Goal: Task Accomplishment & Management: Complete application form

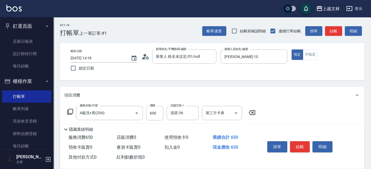
scroll to position [17, 0]
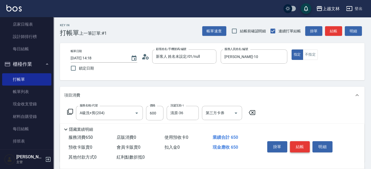
click at [298, 146] on button "結帳" at bounding box center [300, 146] width 20 height 11
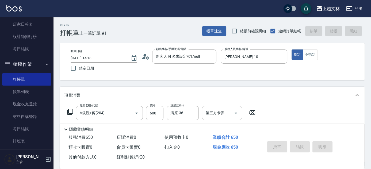
type input "[DATE] 15:57"
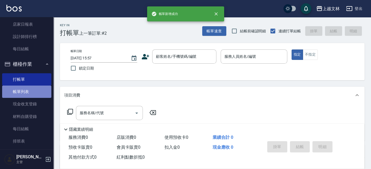
click at [33, 91] on link "帳單列表" at bounding box center [26, 92] width 49 height 12
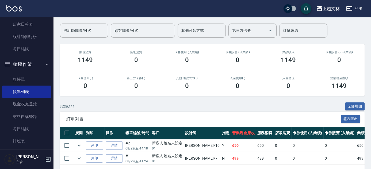
scroll to position [40, 0]
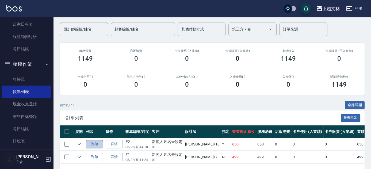
click at [96, 144] on button "列印" at bounding box center [94, 144] width 17 height 8
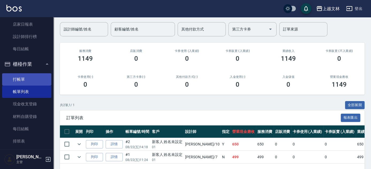
click at [22, 81] on link "打帳單" at bounding box center [26, 79] width 49 height 12
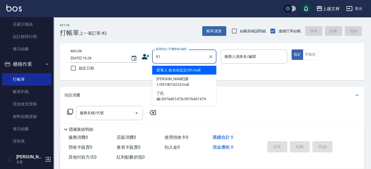
type input "新客人 姓名未設定/01/null"
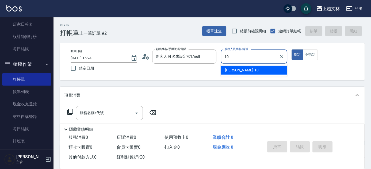
type input "10"
type button "true"
type input "[PERSON_NAME]-10"
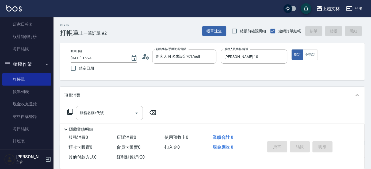
click at [111, 110] on input "服務名稱/代號" at bounding box center [105, 112] width 54 height 9
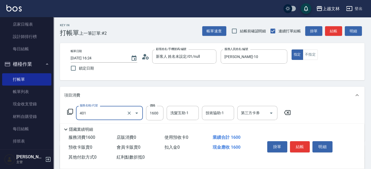
type input "基本染髮(401)"
type input "2000"
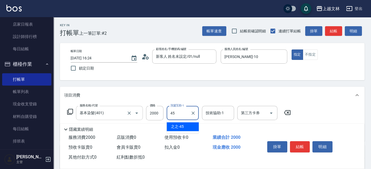
type input "之之-45"
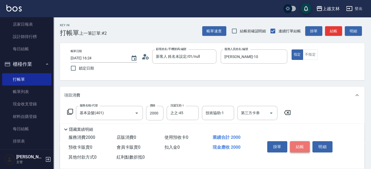
click at [304, 147] on button "結帳" at bounding box center [300, 146] width 20 height 11
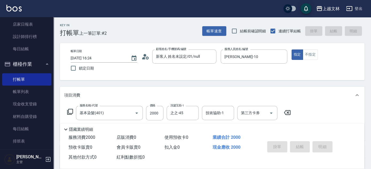
type input "[DATE] 16:25"
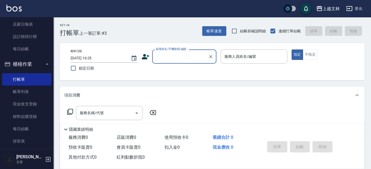
click at [174, 60] on input "顧客姓名/手機號碼/編號" at bounding box center [180, 56] width 51 height 9
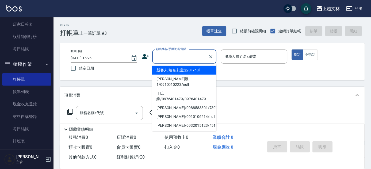
click at [179, 70] on li "新客人 姓名未設定/01/null" at bounding box center [184, 70] width 64 height 9
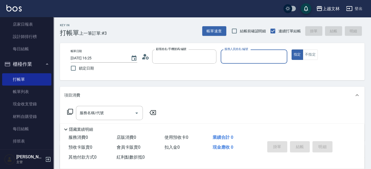
type input "新客人 姓名未設定/01/null"
click at [239, 59] on input "服務人員姓名/編號" at bounding box center [254, 56] width 62 height 9
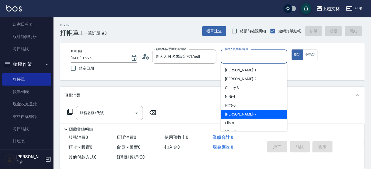
click at [246, 114] on div "Tiffany -7" at bounding box center [254, 114] width 67 height 9
type input "Tiffany-7"
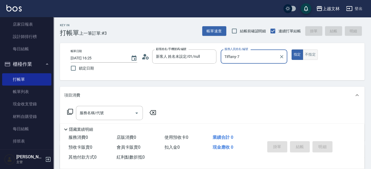
click at [309, 53] on button "不指定" at bounding box center [310, 54] width 15 height 10
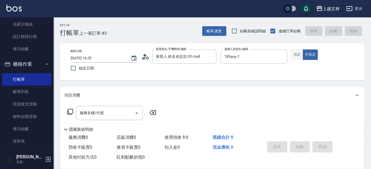
click at [297, 55] on button "指定" at bounding box center [298, 54] width 12 height 10
click at [132, 112] on input "服務名稱/代號" at bounding box center [105, 112] width 54 height 9
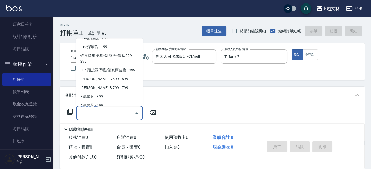
scroll to position [118, 0]
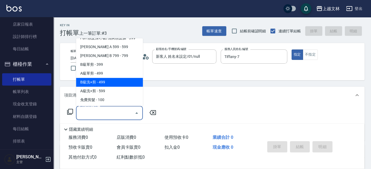
click at [126, 85] on span "B級洗+剪 - 499" at bounding box center [109, 82] width 67 height 9
type input "B級洗+剪(203)"
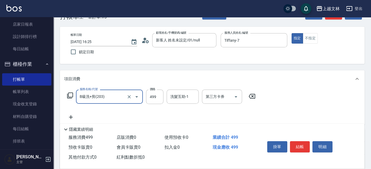
scroll to position [24, 0]
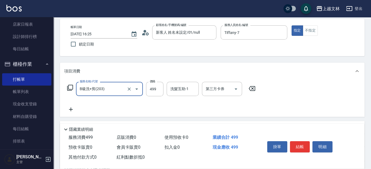
click at [72, 108] on icon at bounding box center [70, 109] width 13 height 6
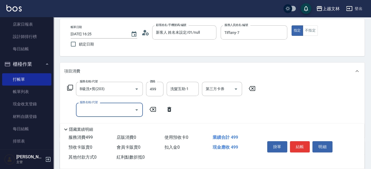
click at [82, 108] on input "服務名稱/代號" at bounding box center [105, 109] width 54 height 9
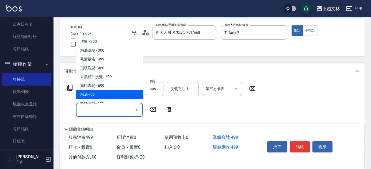
click at [104, 95] on span "精油 - 50" at bounding box center [109, 94] width 67 height 9
type input "精油(107)"
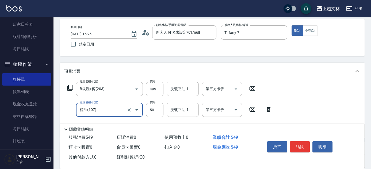
click at [295, 144] on button "結帳" at bounding box center [300, 146] width 20 height 11
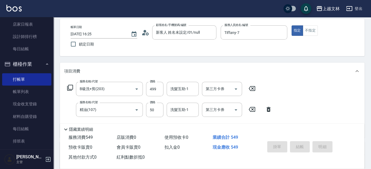
type input "[DATE] 16:28"
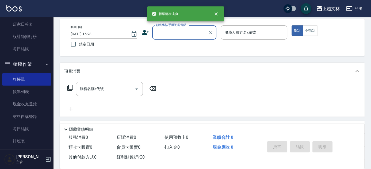
click at [194, 34] on input "顧客姓名/手機號碼/編號" at bounding box center [180, 32] width 51 height 9
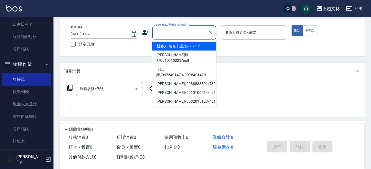
click at [194, 46] on li "新客人 姓名未設定/01/null" at bounding box center [184, 46] width 64 height 9
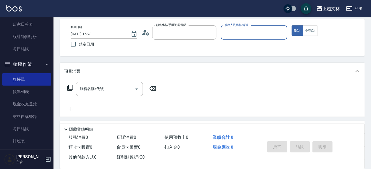
type input "新客人 姓名未設定/01/null"
click at [244, 33] on input "服務人員姓名/編號" at bounding box center [254, 32] width 62 height 9
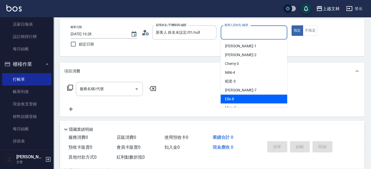
click at [249, 96] on div "Ella -8" at bounding box center [254, 99] width 67 height 9
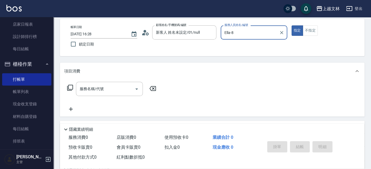
click at [258, 38] on div "Ella-8 服務人員姓名/編號" at bounding box center [254, 32] width 67 height 14
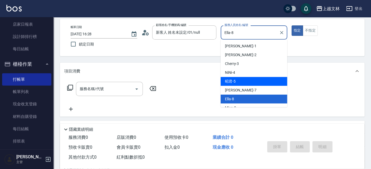
click at [246, 89] on div "Tiffany -7" at bounding box center [254, 90] width 67 height 9
type input "Tiffany-7"
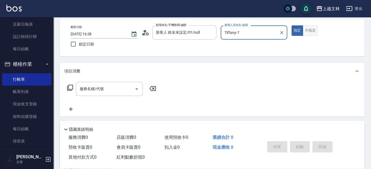
click at [311, 30] on button "不指定" at bounding box center [310, 30] width 15 height 10
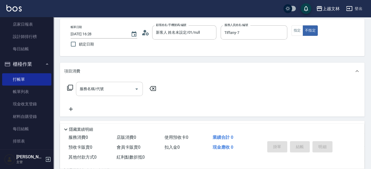
click at [132, 93] on div at bounding box center [136, 89] width 8 height 14
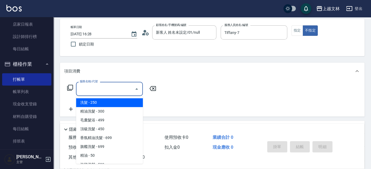
click at [127, 88] on input "服務名稱/代號" at bounding box center [105, 88] width 54 height 9
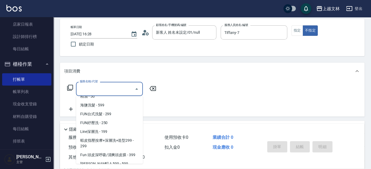
scroll to position [118, 0]
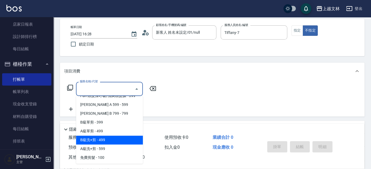
click at [124, 142] on span "B級洗+剪 - 499" at bounding box center [109, 140] width 67 height 9
type input "B級洗+剪(203)"
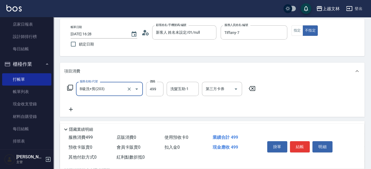
click at [72, 110] on icon at bounding box center [70, 109] width 13 height 6
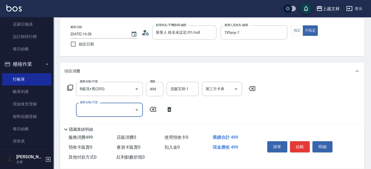
click at [84, 109] on input "服務名稱/代號" at bounding box center [105, 109] width 54 height 9
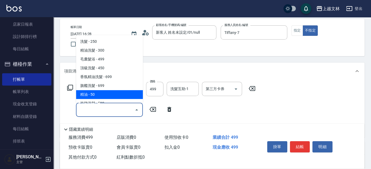
click at [101, 94] on span "精油 - 50" at bounding box center [109, 94] width 67 height 9
type input "精油(107)"
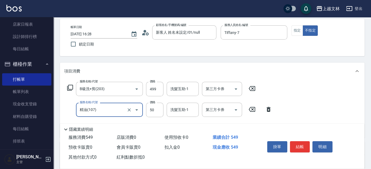
click at [292, 142] on button "結帳" at bounding box center [300, 146] width 20 height 11
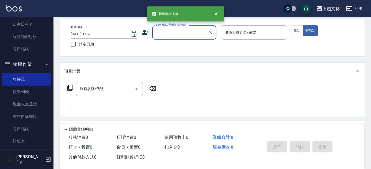
click at [198, 35] on input "顧客姓名/手機號碼/編號" at bounding box center [180, 32] width 51 height 9
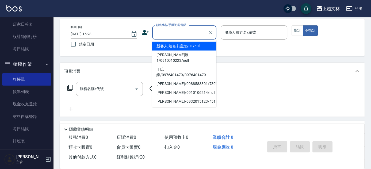
click at [193, 48] on li "新客人 姓名未設定/01/null" at bounding box center [184, 46] width 64 height 9
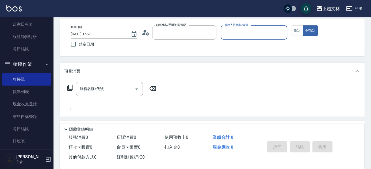
type input "新客人 姓名未設定/01/null"
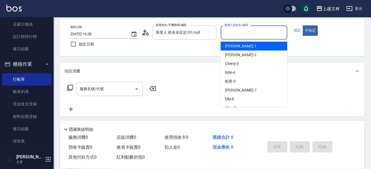
click at [240, 32] on input "服務人員姓名/編號" at bounding box center [254, 32] width 62 height 9
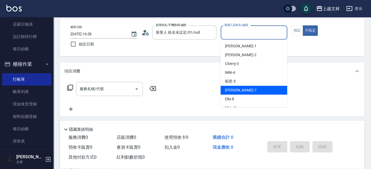
click at [247, 90] on div "Tiffany -7" at bounding box center [254, 90] width 67 height 9
type input "Tiffany-7"
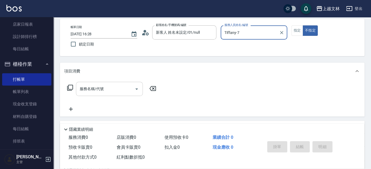
click at [122, 94] on div "服務名稱/代號" at bounding box center [109, 89] width 67 height 14
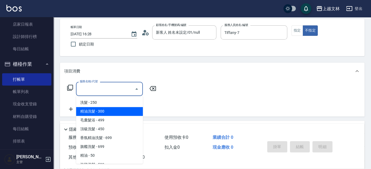
click at [123, 112] on span "精油洗髮 - 300" at bounding box center [109, 111] width 67 height 9
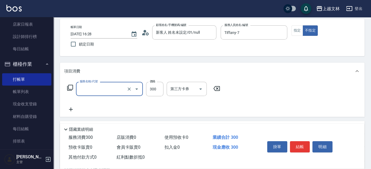
type input "精油洗髮(102)"
click at [152, 91] on input "300" at bounding box center [154, 89] width 17 height 14
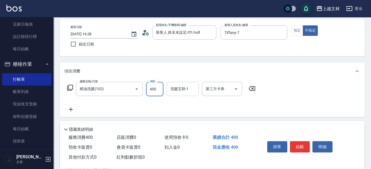
type input "400"
click at [181, 89] on div "洗髮互助-1 洗髮互助-1" at bounding box center [183, 89] width 32 height 14
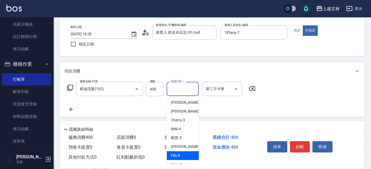
click at [180, 154] on div "Ella -8" at bounding box center [183, 155] width 32 height 9
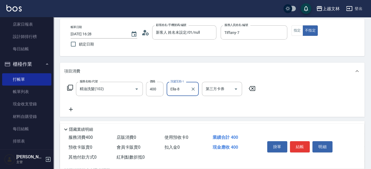
type input "Ella-8"
click at [305, 145] on button "結帳" at bounding box center [300, 146] width 20 height 11
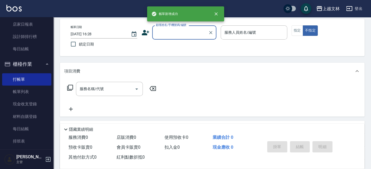
click at [203, 34] on input "顧客姓名/手機號碼/編號" at bounding box center [180, 32] width 51 height 9
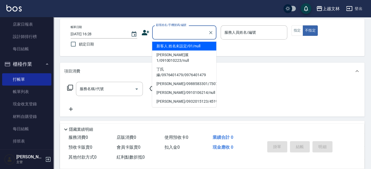
click at [200, 44] on li "新客人 姓名未設定/01/null" at bounding box center [184, 46] width 64 height 9
type input "新客人 姓名未設定/01/null"
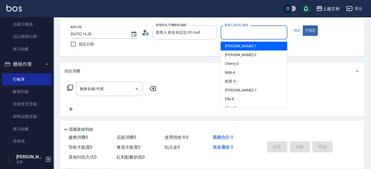
click at [231, 35] on input "服務人員姓名/編號" at bounding box center [254, 32] width 62 height 9
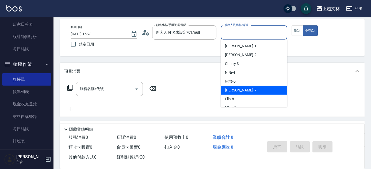
click at [242, 91] on div "Tiffany -7" at bounding box center [254, 90] width 67 height 9
type input "Tiffany-7"
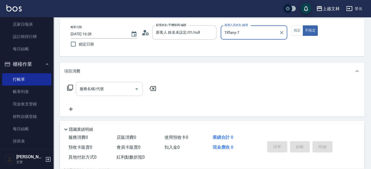
click at [116, 87] on input "服務名稱/代號" at bounding box center [105, 88] width 54 height 9
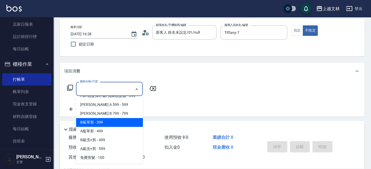
click at [108, 124] on span "B級單剪 - 399" at bounding box center [109, 122] width 67 height 9
type input "B級單剪(201)"
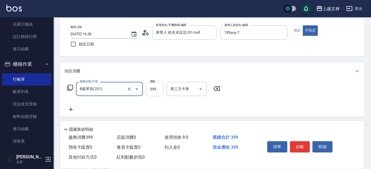
click at [150, 92] on input "399" at bounding box center [154, 89] width 17 height 14
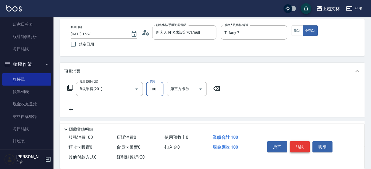
type input "100"
click at [296, 149] on button "結帳" at bounding box center [300, 146] width 20 height 11
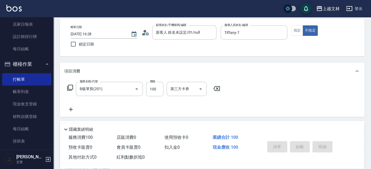
type input "[DATE] 16:29"
